Goal: Information Seeking & Learning: Learn about a topic

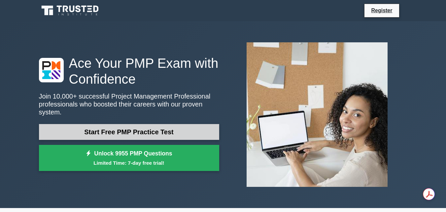
click at [125, 129] on link "Start Free PMP Practice Test" at bounding box center [129, 132] width 180 height 16
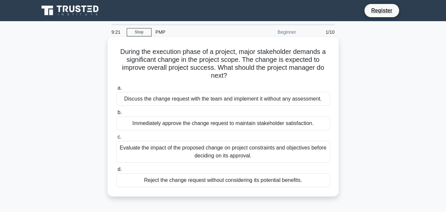
click at [232, 150] on div "Evaluate the impact of the proposed change on project constraints and objective…" at bounding box center [223, 152] width 214 height 22
click at [116, 139] on input "c. Evaluate the impact of the proposed change on project constraints and object…" at bounding box center [116, 137] width 0 height 4
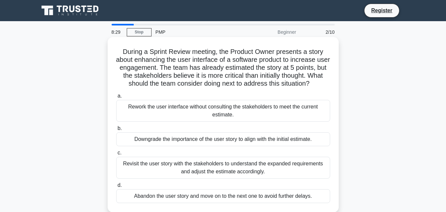
click at [242, 165] on div "Revisit the user story with the stakeholders to understand the expanded require…" at bounding box center [223, 167] width 214 height 22
click at [116, 155] on input "c. Revisit the user story with the stakeholders to understand the expanded requ…" at bounding box center [116, 152] width 0 height 4
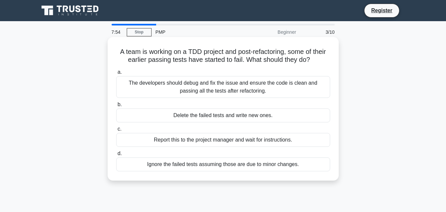
click at [271, 140] on div "Report this to the project manager and wait for instructions." at bounding box center [223, 140] width 214 height 14
click at [116, 131] on input "c. Report this to the project manager and wait for instructions." at bounding box center [116, 129] width 0 height 4
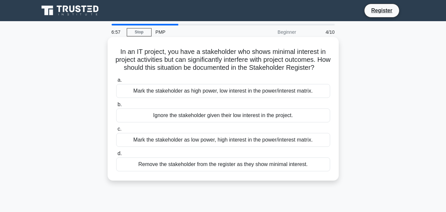
click at [249, 98] on div "Mark the stakeholder as high power, low interest in the power/interest matrix." at bounding box center [223, 91] width 214 height 14
click at [116, 82] on input "a. Mark the stakeholder as high power, low interest in the power/interest matri…" at bounding box center [116, 80] width 0 height 4
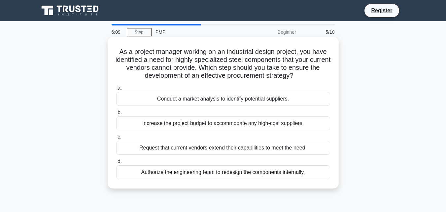
click at [222, 171] on div "Authorize the engineering team to redesign the components internally." at bounding box center [223, 172] width 214 height 14
click at [116, 163] on input "d. Authorize the engineering team to redesign the components internally." at bounding box center [116, 161] width 0 height 4
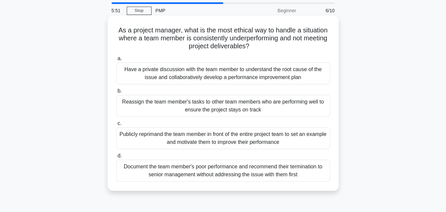
scroll to position [33, 0]
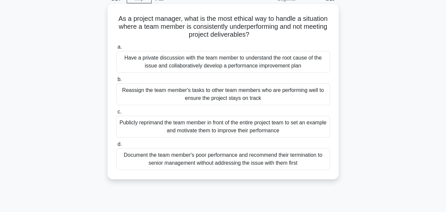
click at [190, 64] on div "Have a private discussion with the team member to understand the root cause of …" at bounding box center [223, 62] width 214 height 22
click at [116, 49] on input "a. Have a private discussion with the team member to understand the root cause …" at bounding box center [116, 47] width 0 height 4
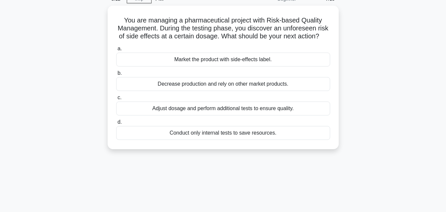
scroll to position [0, 0]
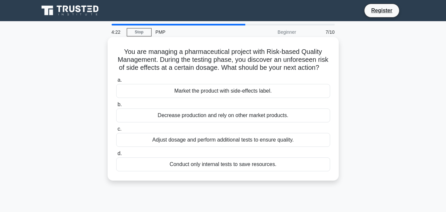
click at [241, 171] on div "Conduct only internal tests to save resources." at bounding box center [223, 164] width 214 height 14
click at [116, 155] on input "d. Conduct only internal tests to save resources." at bounding box center [116, 153] width 0 height 4
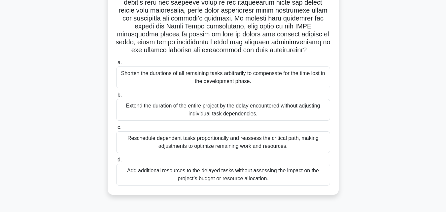
scroll to position [132, 0]
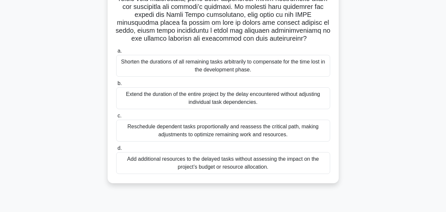
click at [187, 138] on div "Reschedule dependent tasks proportionally and reassess the critical path, makin…" at bounding box center [223, 130] width 214 height 22
click at [116, 118] on input "c. Reschedule dependent tasks proportionally and reassess the critical path, ma…" at bounding box center [116, 116] width 0 height 4
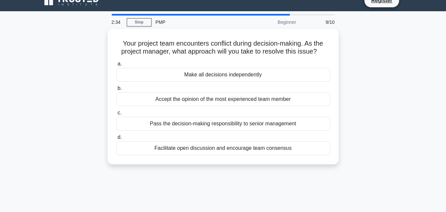
scroll to position [0, 0]
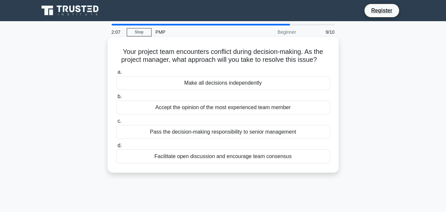
click at [240, 156] on div "Facilitate open discussion and encourage team consensus" at bounding box center [223, 156] width 214 height 14
click at [116, 147] on input "d. Facilitate open discussion and encourage team consensus" at bounding box center [116, 145] width 0 height 4
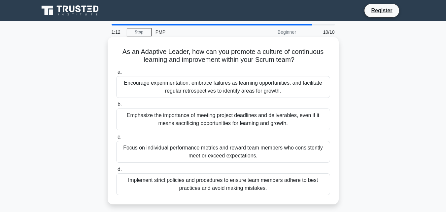
click at [201, 151] on div "Focus on individual performance metrics and reward team members who consistentl…" at bounding box center [223, 152] width 214 height 22
click at [116, 139] on input "c. Focus on individual performance metrics and reward team members who consiste…" at bounding box center [116, 137] width 0 height 4
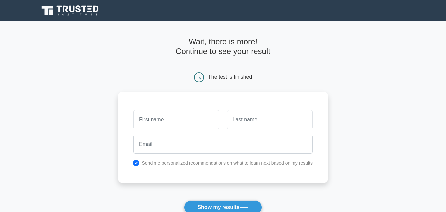
click at [167, 123] on input "text" at bounding box center [175, 119] width 85 height 19
type input "Sachin"
click at [249, 120] on input "text" at bounding box center [269, 119] width 85 height 19
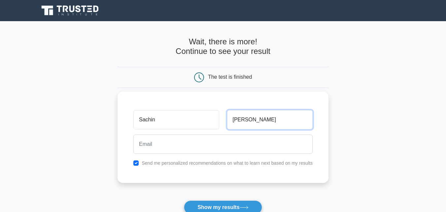
type input "Gupta"
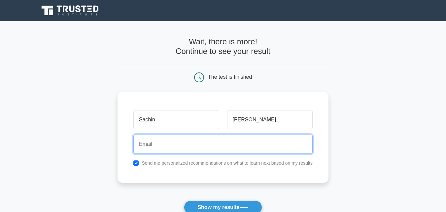
click at [178, 142] on input "email" at bounding box center [222, 143] width 179 height 19
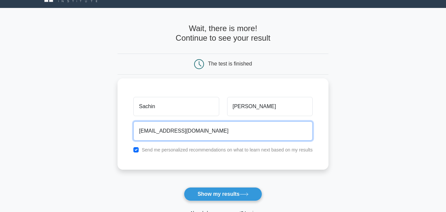
scroll to position [99, 0]
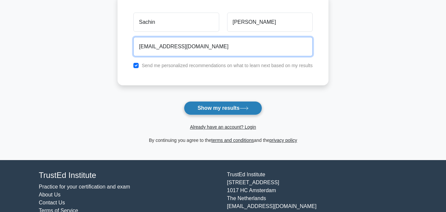
type input "sachgupta.1987@gmail.com"
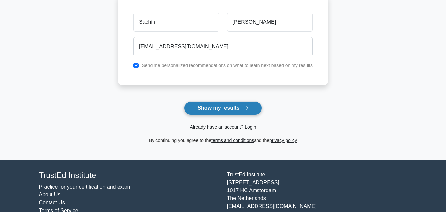
click at [225, 107] on button "Show my results" at bounding box center [223, 108] width 78 height 14
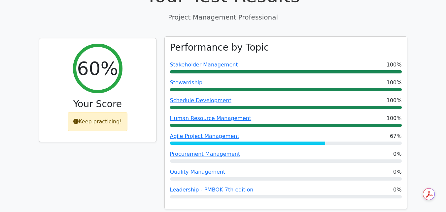
scroll to position [297, 0]
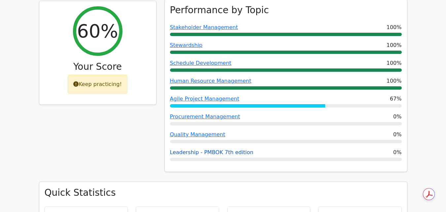
click at [211, 149] on link "Leadership - PMBOK 7th edition" at bounding box center [211, 152] width 83 height 6
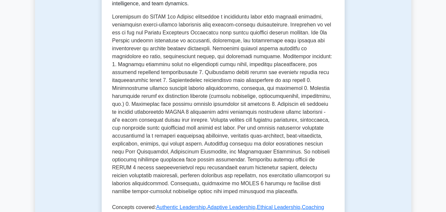
scroll to position [330, 0]
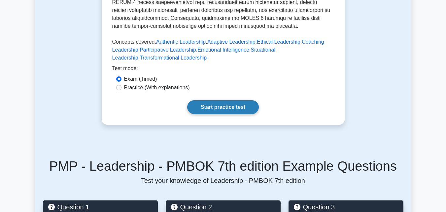
click at [221, 108] on link "Start practice test" at bounding box center [223, 107] width 72 height 14
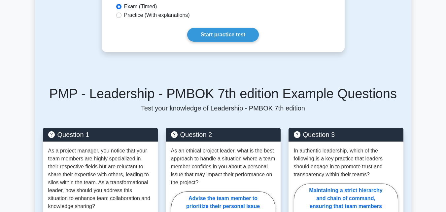
scroll to position [495, 0]
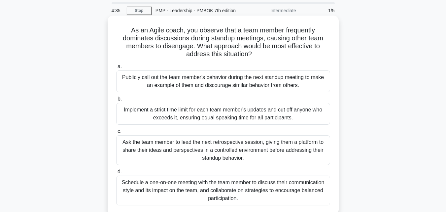
scroll to position [33, 0]
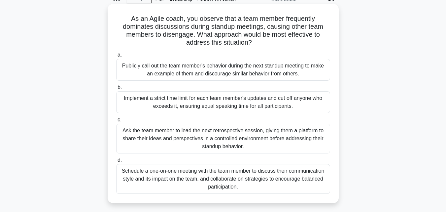
click at [231, 175] on div "Schedule a one-on-one meeting with the team member to discuss their communicati…" at bounding box center [223, 179] width 214 height 30
click at [116, 162] on input "d. Schedule a one-on-one meeting with the team member to discuss their communic…" at bounding box center [116, 160] width 0 height 4
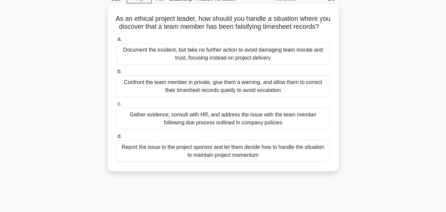
click at [238, 124] on div "Gather evidence, consult with HR, and address the issue with the team member fo…" at bounding box center [223, 119] width 214 height 22
click at [116, 106] on input "c. Gather evidence, consult with HR, and address the issue with the team member…" at bounding box center [116, 104] width 0 height 4
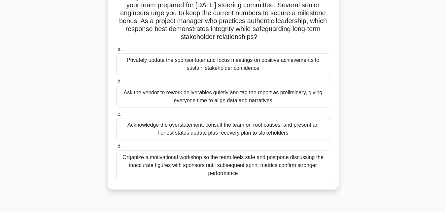
scroll to position [66, 0]
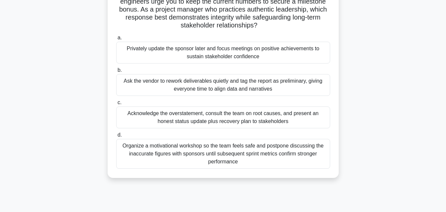
click at [216, 119] on div "Acknowledge the overstatement, consult the team on root causes, and present an …" at bounding box center [223, 117] width 214 height 22
click at [116, 105] on input "c. Acknowledge the overstatement, consult the team on root causes, and present …" at bounding box center [116, 102] width 0 height 4
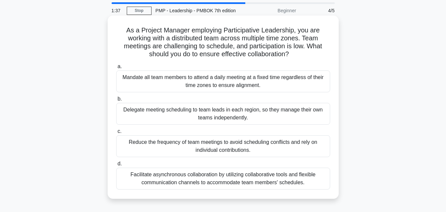
scroll to position [33, 0]
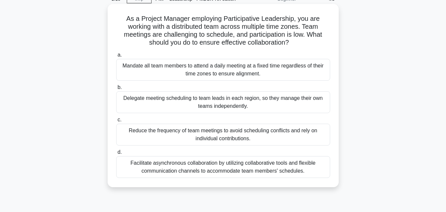
click at [260, 170] on div "Facilitate asynchronous collaboration by utilizing collaborative tools and flex…" at bounding box center [223, 167] width 214 height 22
click at [116, 154] on input "d. Facilitate asynchronous collaboration by utilizing collaborative tools and f…" at bounding box center [116, 152] width 0 height 4
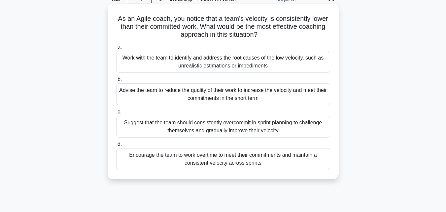
click at [205, 63] on div "Work with the team to identify and address the root causes of the low velocity,…" at bounding box center [223, 62] width 214 height 22
click at [116, 49] on input "a. Work with the team to identify and address the root causes of the low veloci…" at bounding box center [116, 47] width 0 height 4
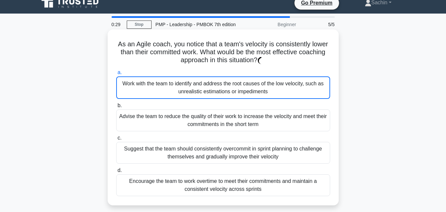
scroll to position [0, 0]
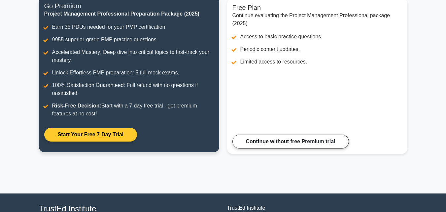
scroll to position [147, 0]
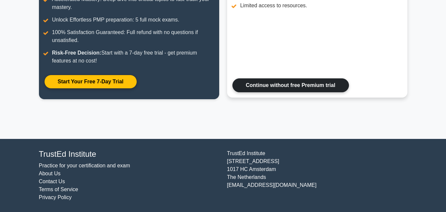
click at [266, 84] on link "Continue without free Premium trial" at bounding box center [290, 85] width 116 height 14
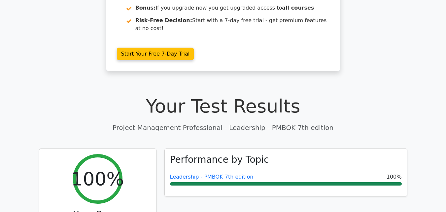
scroll to position [264, 0]
